Goal: Transaction & Acquisition: Obtain resource

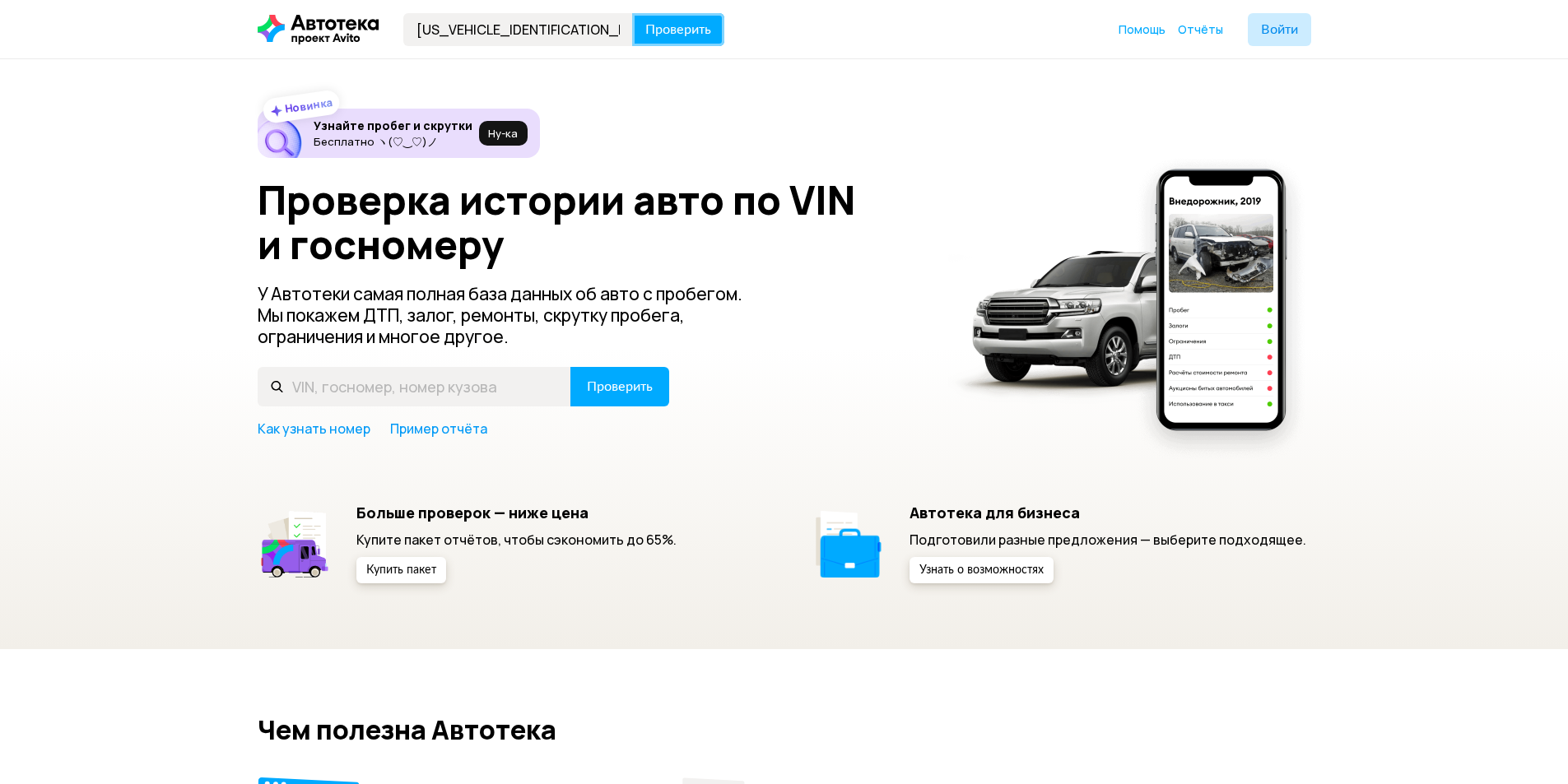
click at [689, 30] on span "Проверить" at bounding box center [678, 29] width 65 height 13
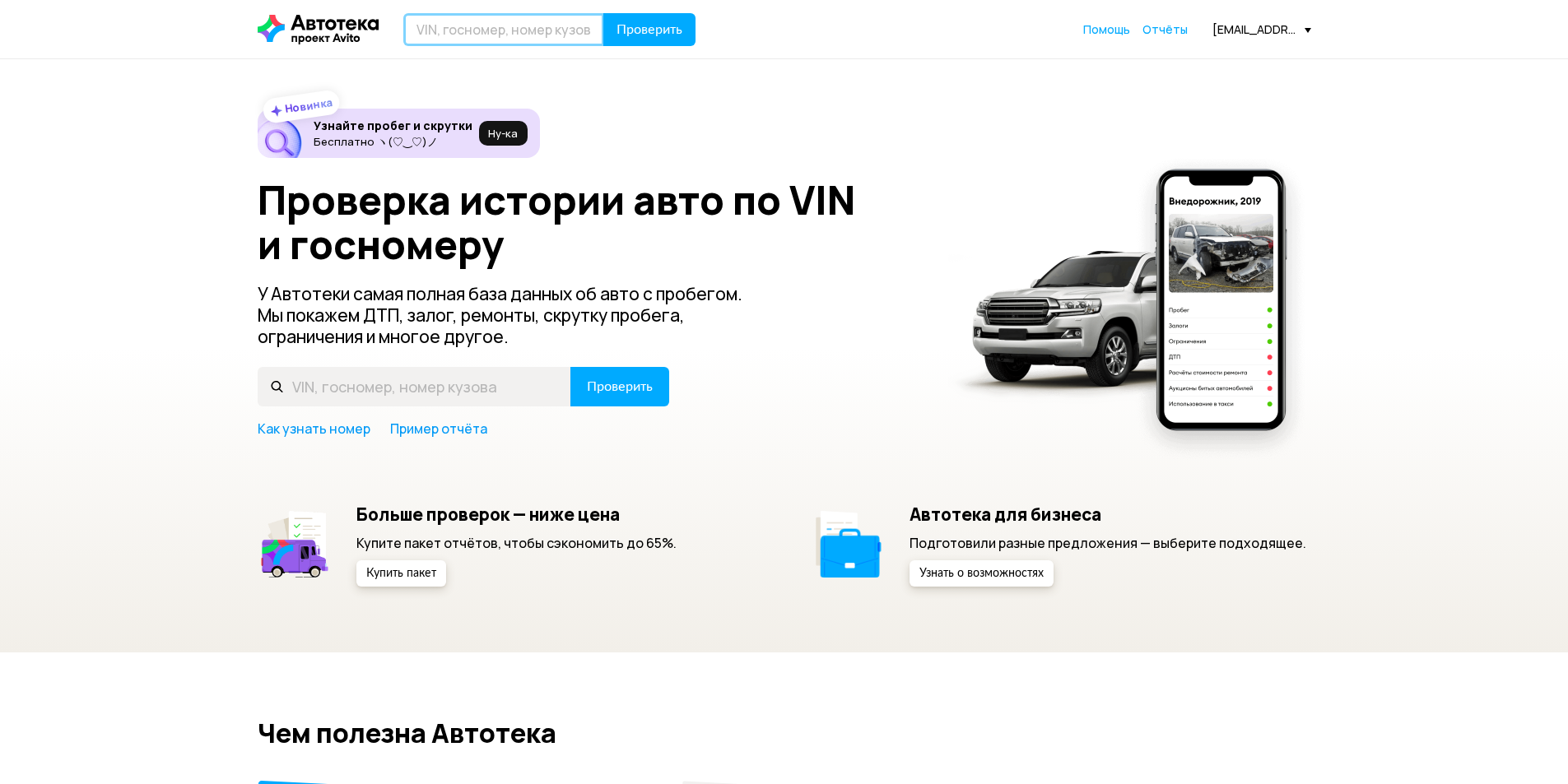
click at [467, 38] on input "text" at bounding box center [503, 29] width 201 height 33
paste input "[US_VEHICLE_IDENTIFICATION_NUMBER]"
type input "[US_VEHICLE_IDENTIFICATION_NUMBER]"
click at [647, 38] on button "Проверить" at bounding box center [649, 29] width 92 height 33
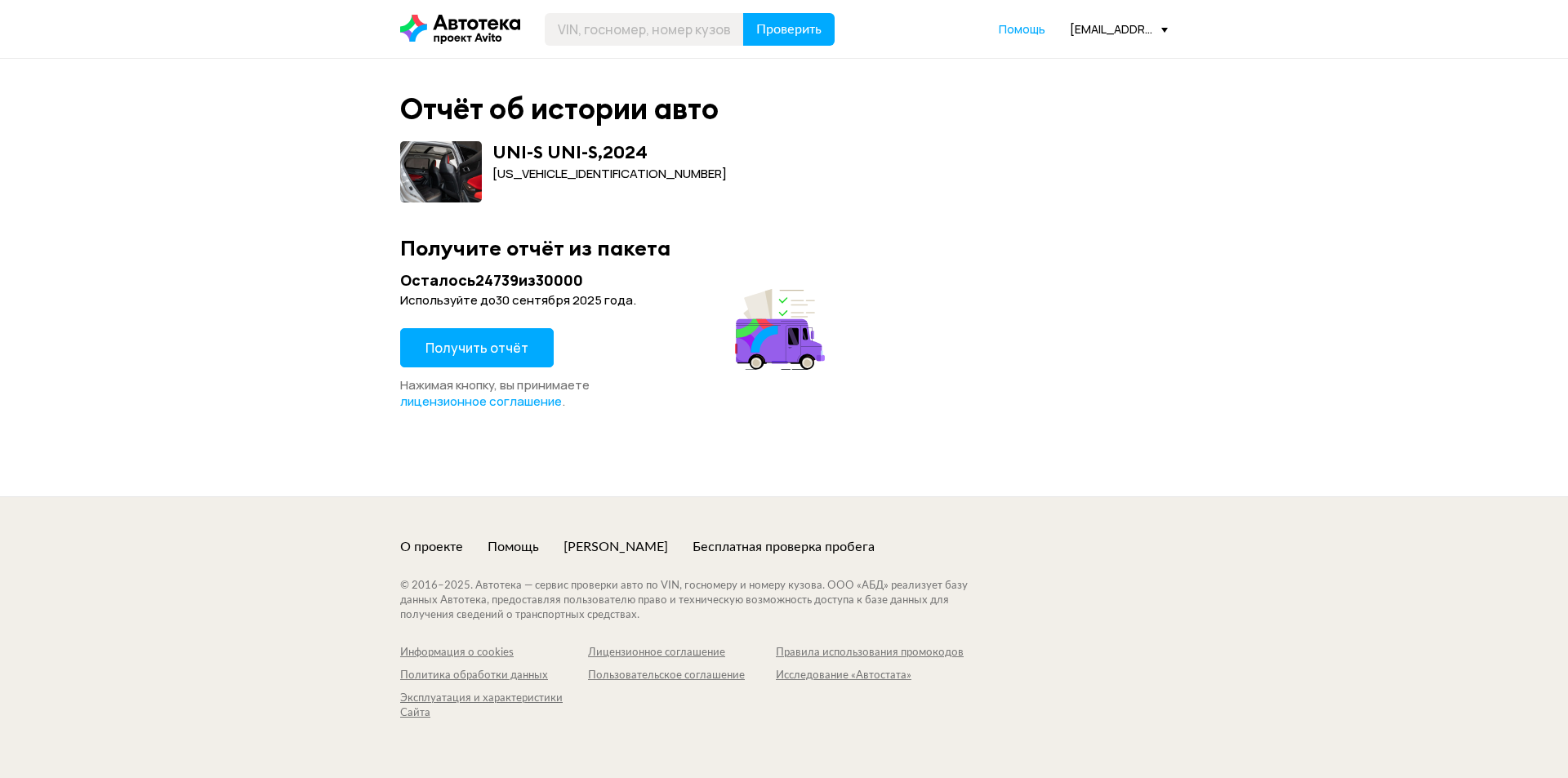
click at [517, 352] on span "Получить отчёт" at bounding box center [477, 347] width 103 height 18
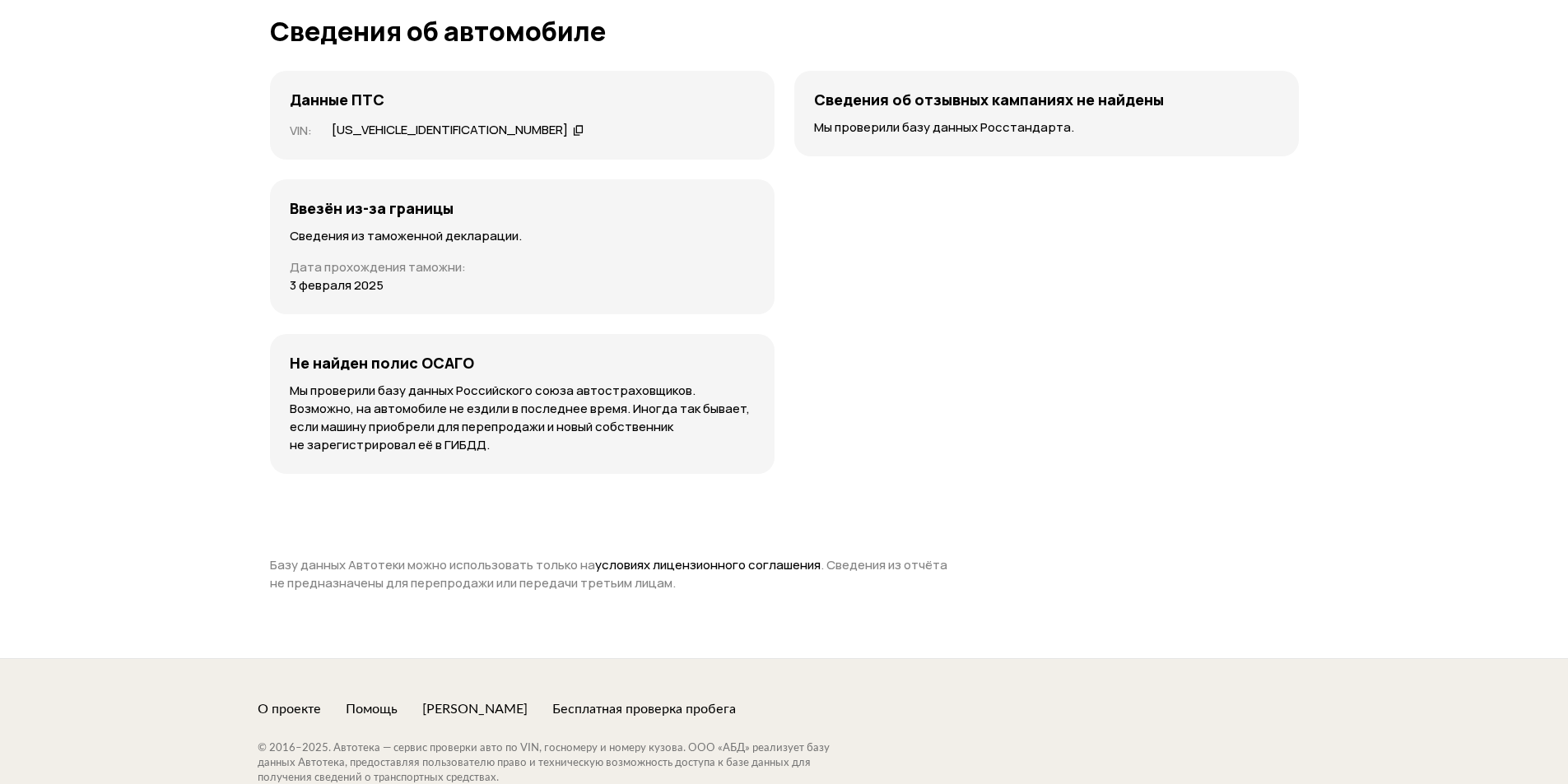
scroll to position [3867, 0]
